Goal: Find specific page/section: Find specific page/section

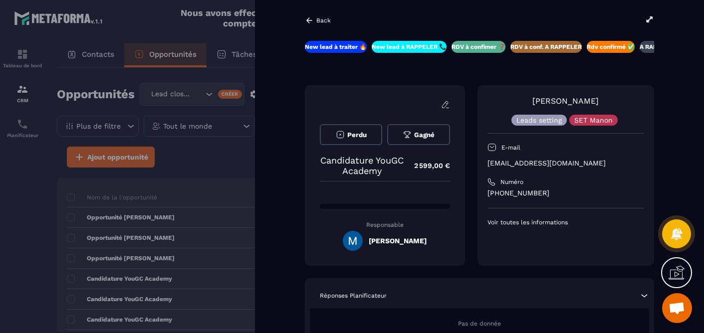
scroll to position [0, 129]
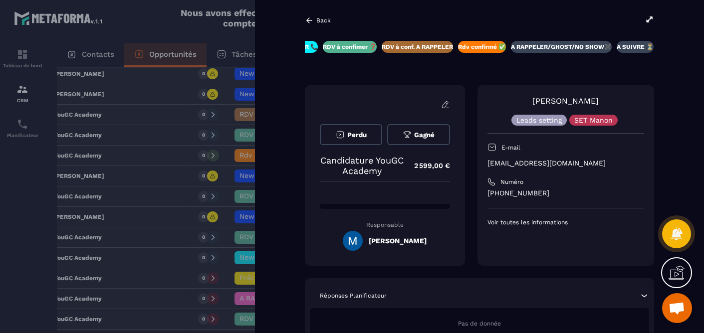
click at [311, 22] on icon at bounding box center [309, 20] width 9 height 9
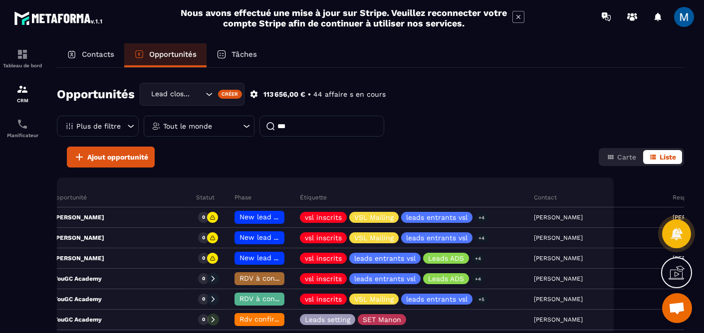
click at [102, 62] on div "Contacts" at bounding box center [90, 55] width 67 height 24
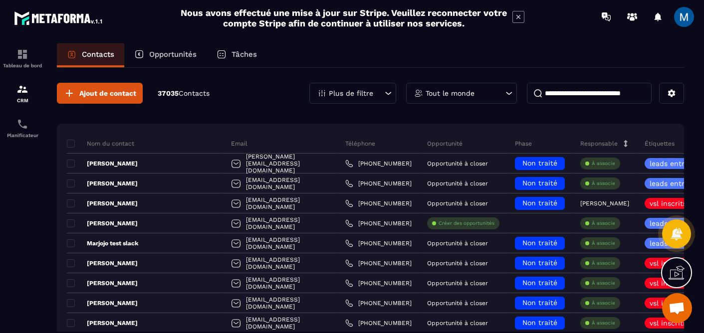
click at [593, 92] on input at bounding box center [589, 93] width 125 height 21
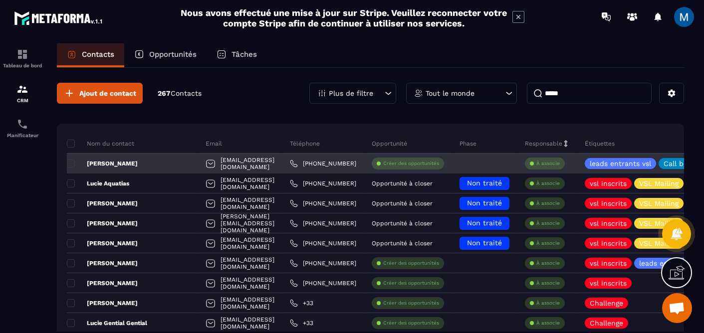
type input "*****"
click at [153, 167] on div "[PERSON_NAME]" at bounding box center [132, 164] width 131 height 20
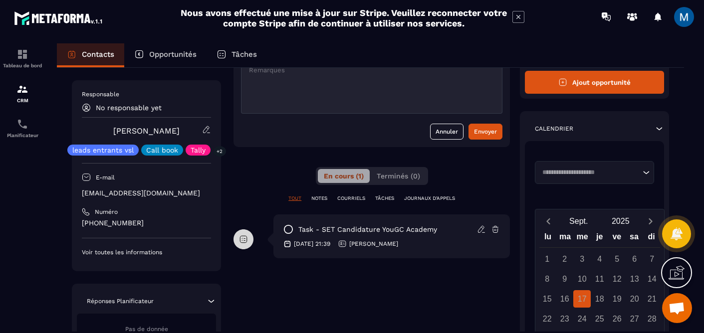
scroll to position [109, 0]
